Goal: Task Accomplishment & Management: Manage account settings

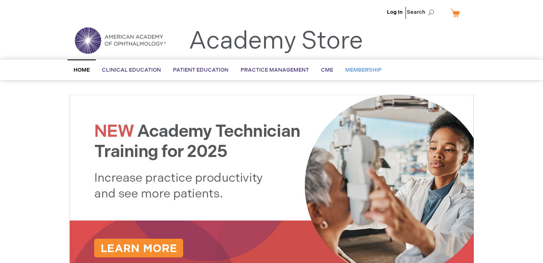
click at [359, 69] on span "Membership" at bounding box center [364, 70] width 36 height 6
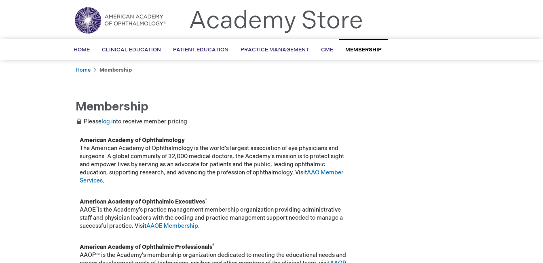
scroll to position [21, 0]
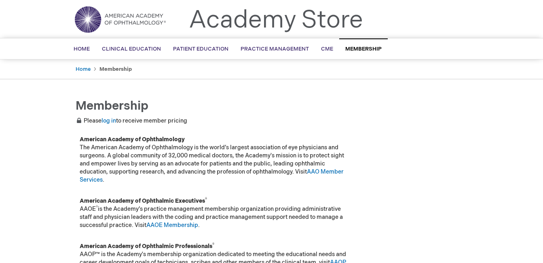
click at [227, 92] on main "Membership Please log in to receive member pricing Membership American Academy …" at bounding box center [272, 191] width 417 height 200
click at [113, 118] on link "log in" at bounding box center [109, 120] width 15 height 7
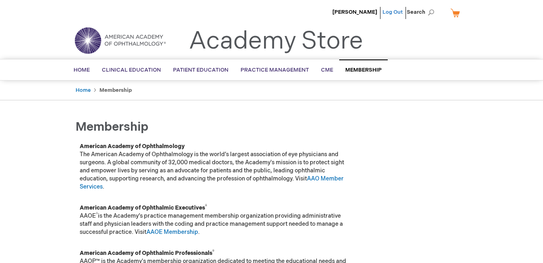
click at [395, 11] on link "Log Out" at bounding box center [393, 12] width 20 height 6
